Goal: Task Accomplishment & Management: Use online tool/utility

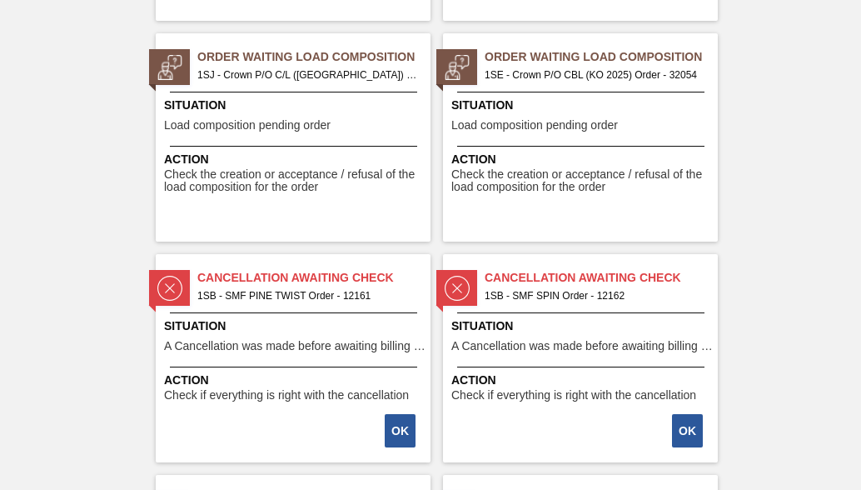
scroll to position [2915, 0]
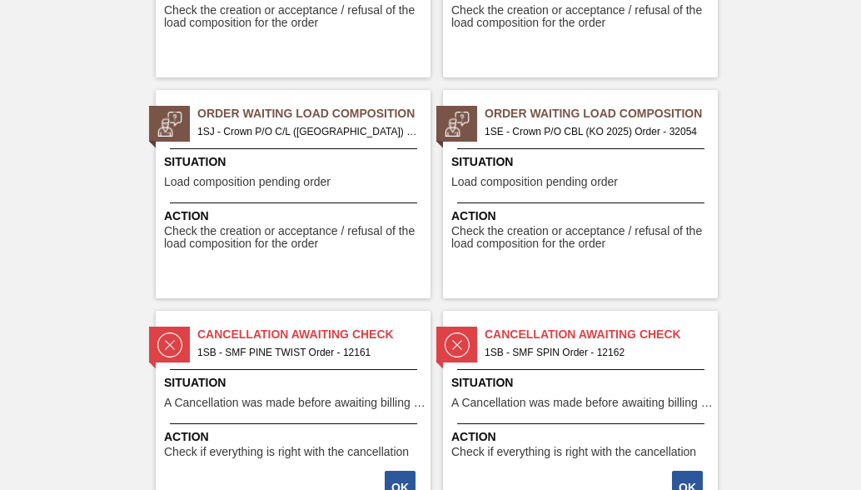
click at [559, 126] on span "1SE - Crown P/O CBL (KO 2025) Order - 32054" at bounding box center [595, 131] width 220 height 18
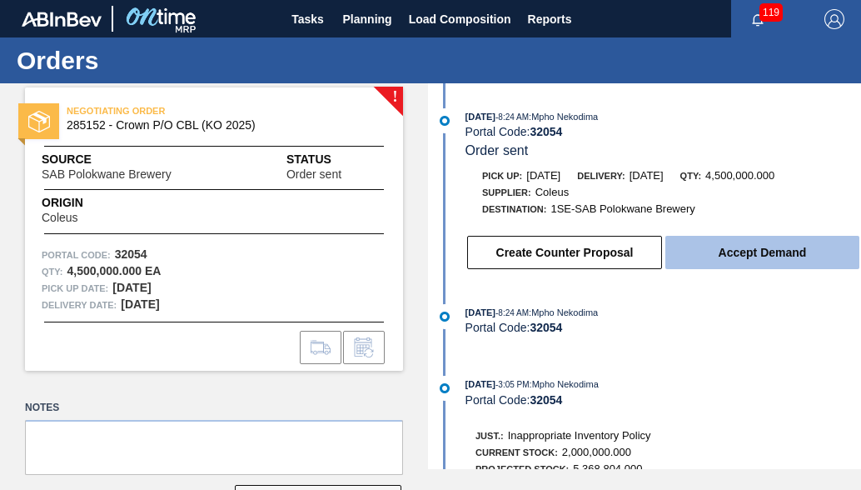
click at [760, 263] on button "Accept Demand" at bounding box center [762, 252] width 194 height 33
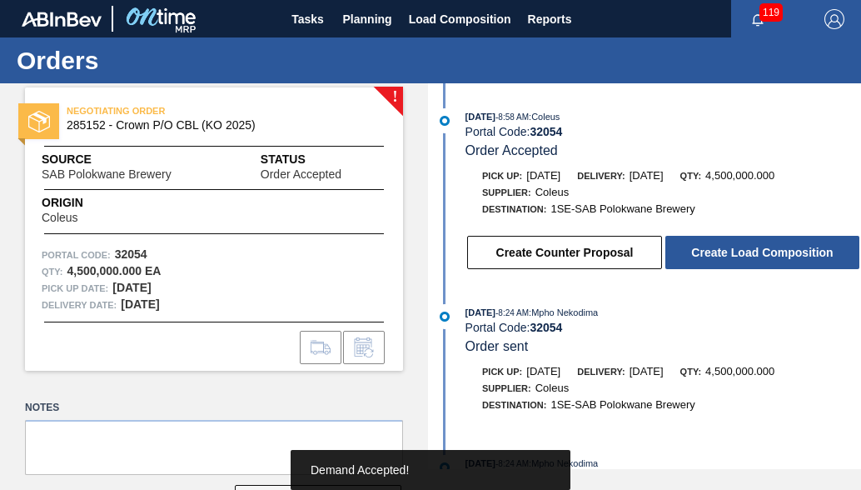
click at [760, 263] on button "Create Load Composition" at bounding box center [762, 252] width 194 height 33
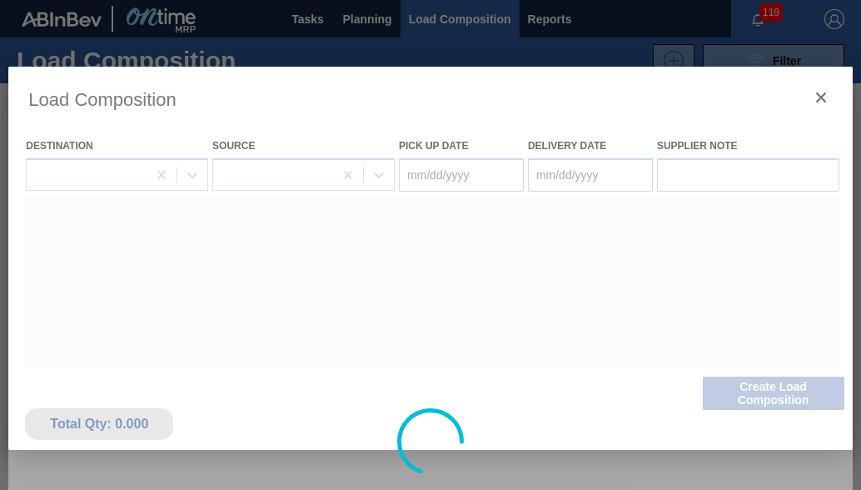
type Date "[DATE]"
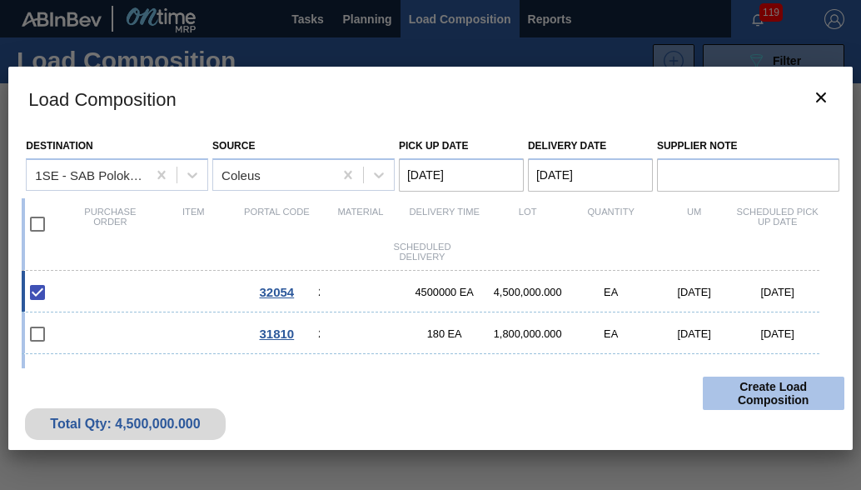
click at [761, 396] on button "Create Load Composition" at bounding box center [774, 392] width 142 height 33
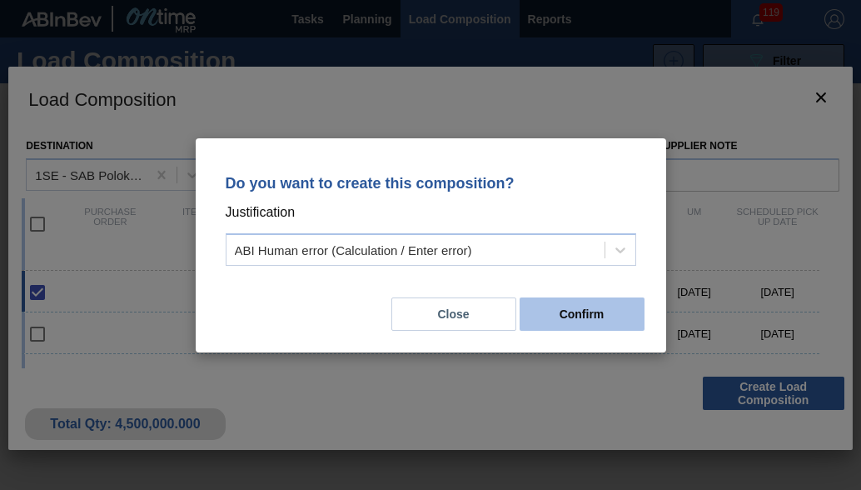
click at [545, 321] on button "Confirm" at bounding box center [582, 313] width 125 height 33
